Goal: Task Accomplishment & Management: Manage account settings

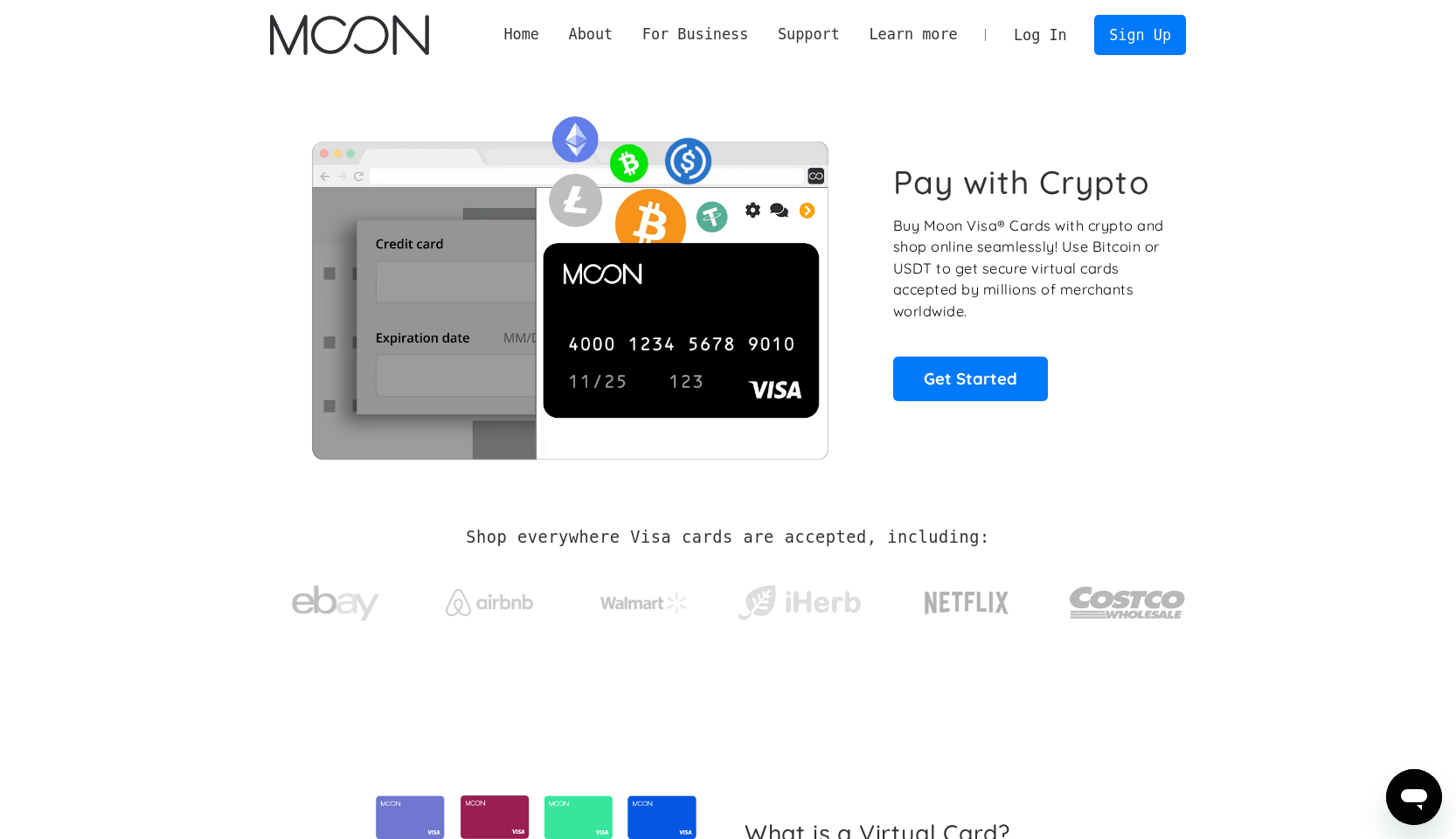
click at [1011, 35] on link "Log In" at bounding box center [1040, 35] width 82 height 38
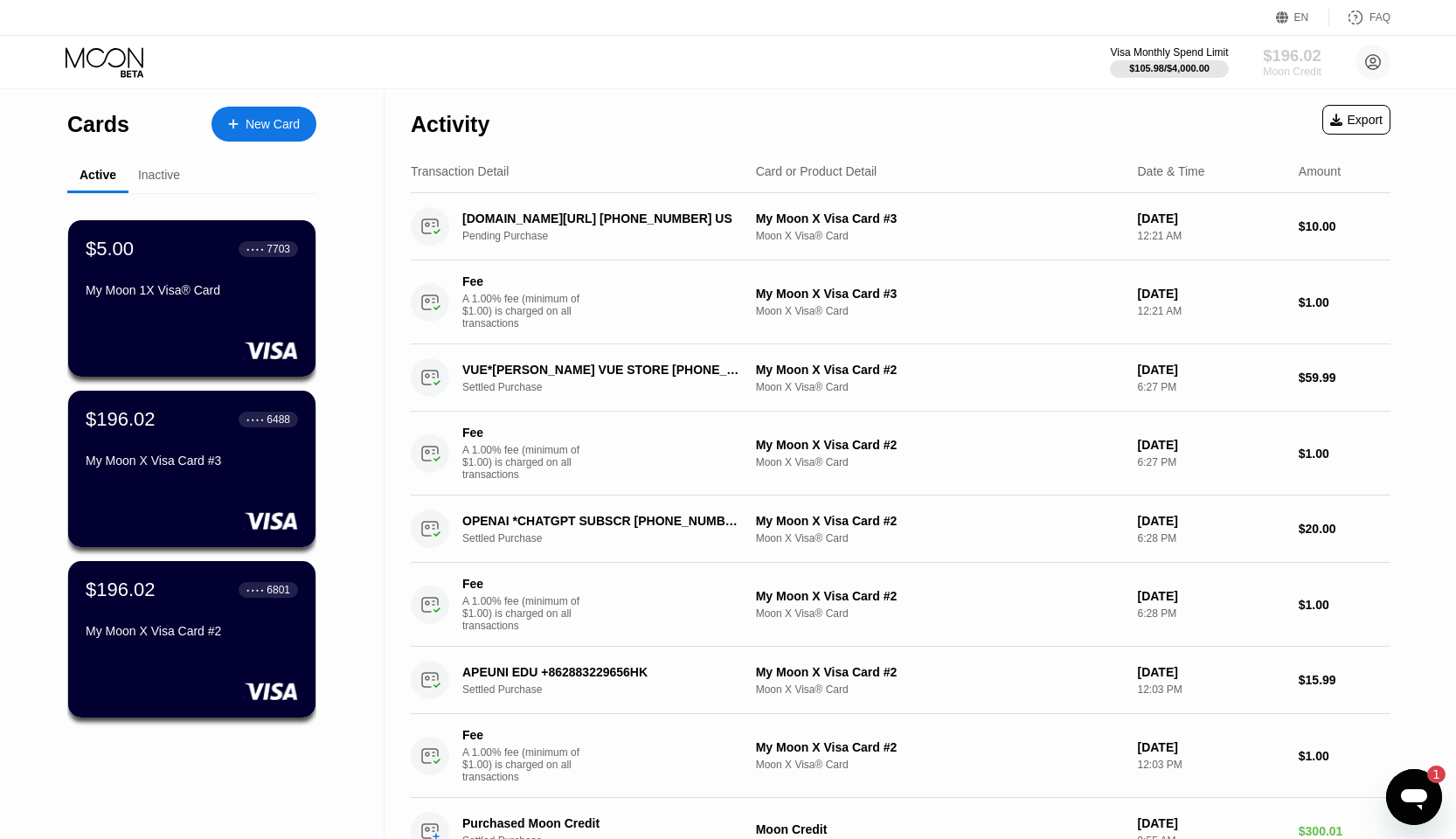
click at [1313, 61] on div "$196.02" at bounding box center [1292, 55] width 58 height 19
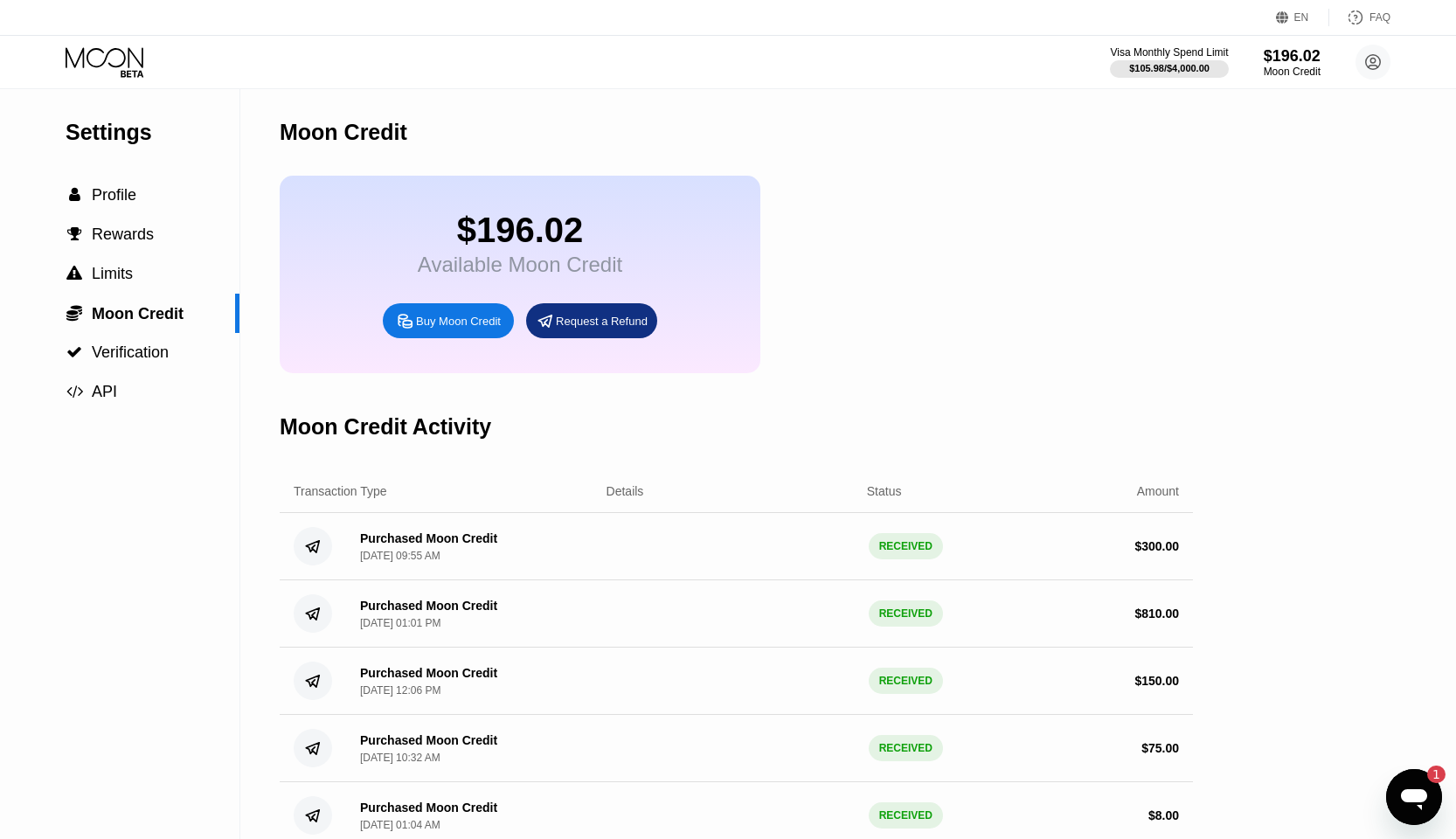
click at [585, 319] on div "Request a Refund" at bounding box center [602, 321] width 92 height 15
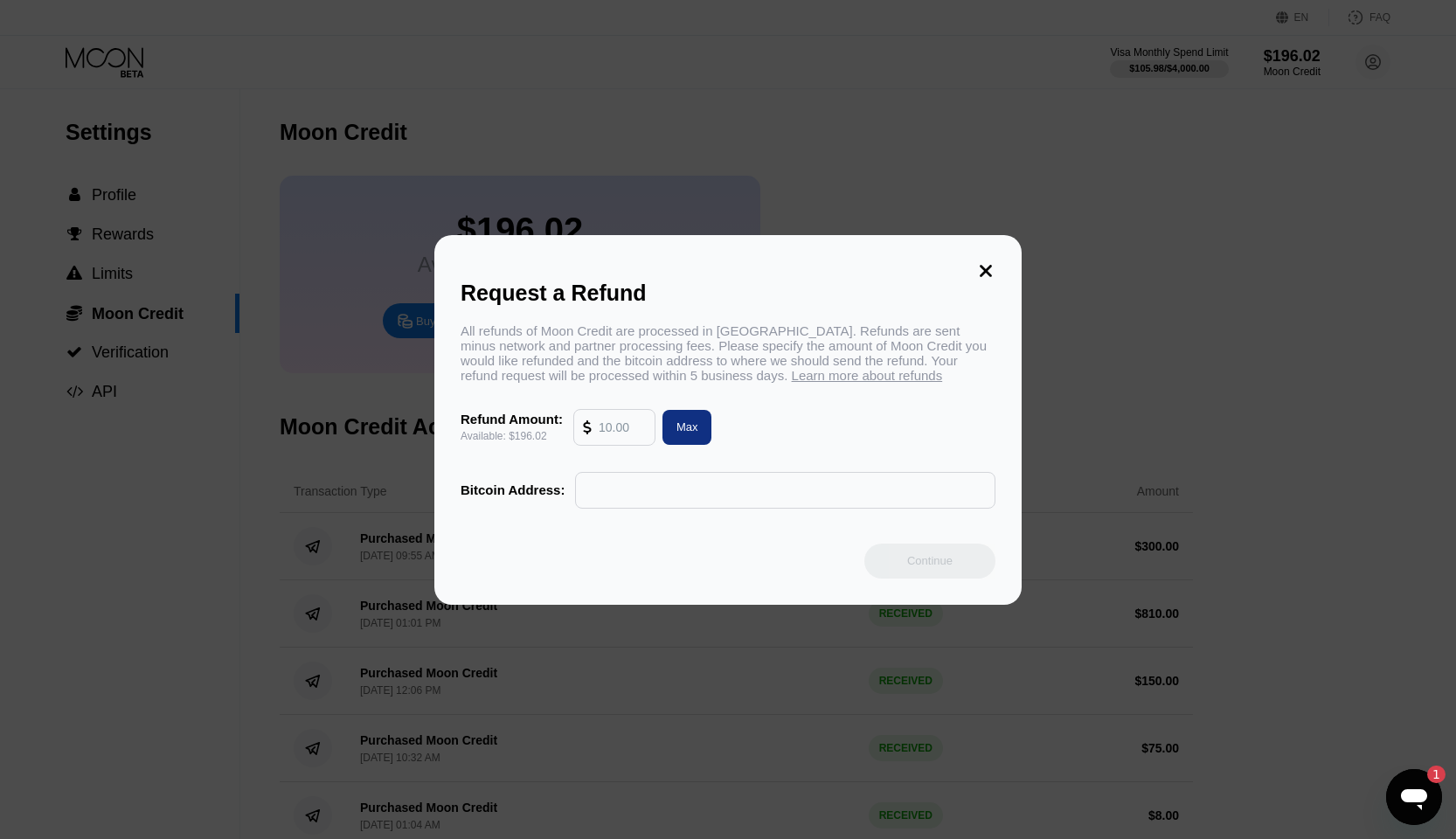
click at [633, 439] on input "text" at bounding box center [622, 427] width 47 height 35
type input "190"
click at [947, 419] on div "Refund Amount: Available: $196.02 190 Max" at bounding box center [728, 427] width 535 height 36
